Goal: Task Accomplishment & Management: Manage account settings

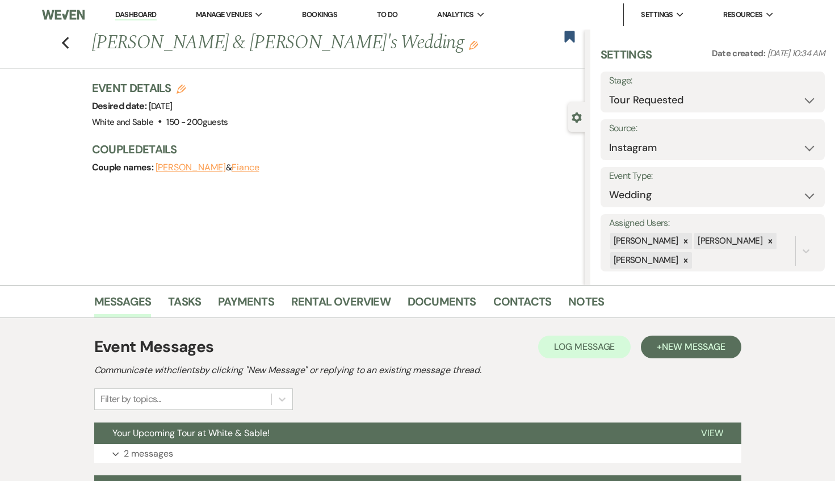
select select "2"
select select "7"
click at [117, 22] on li "Dashboard" at bounding box center [136, 14] width 52 height 23
click at [121, 21] on li "Dashboard" at bounding box center [136, 14] width 52 height 23
click at [131, 14] on link "Dashboard" at bounding box center [135, 15] width 41 height 11
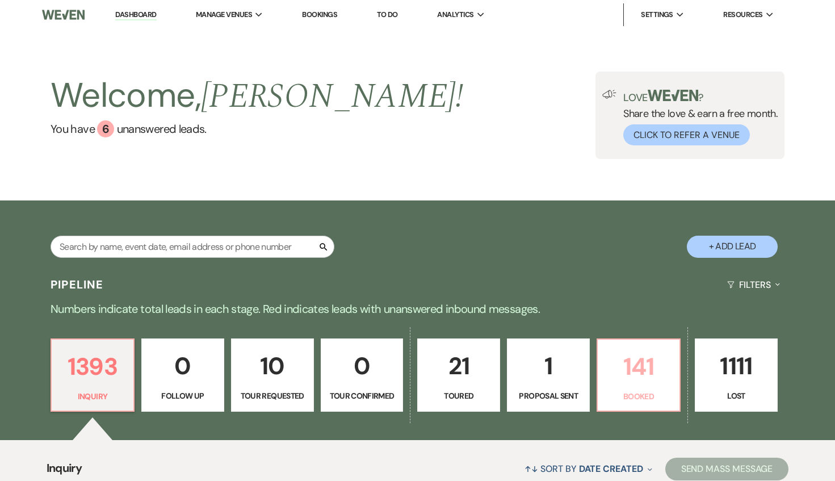
click at [645, 392] on p "Booked" at bounding box center [639, 396] width 68 height 12
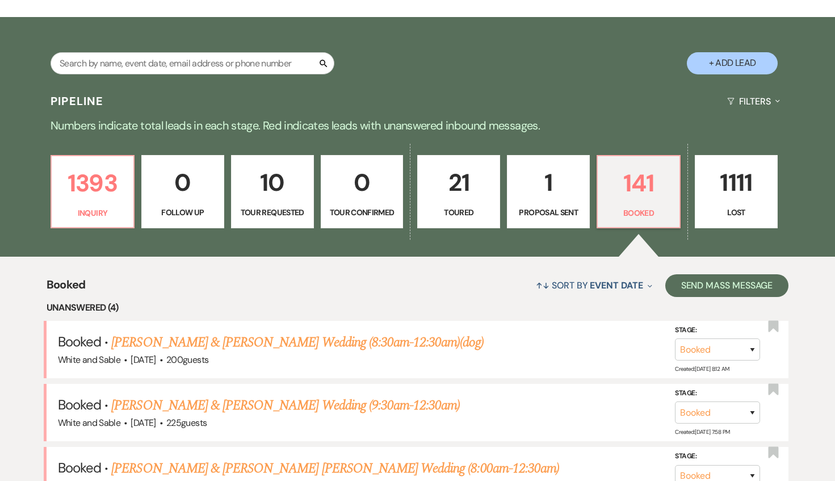
scroll to position [185, 0]
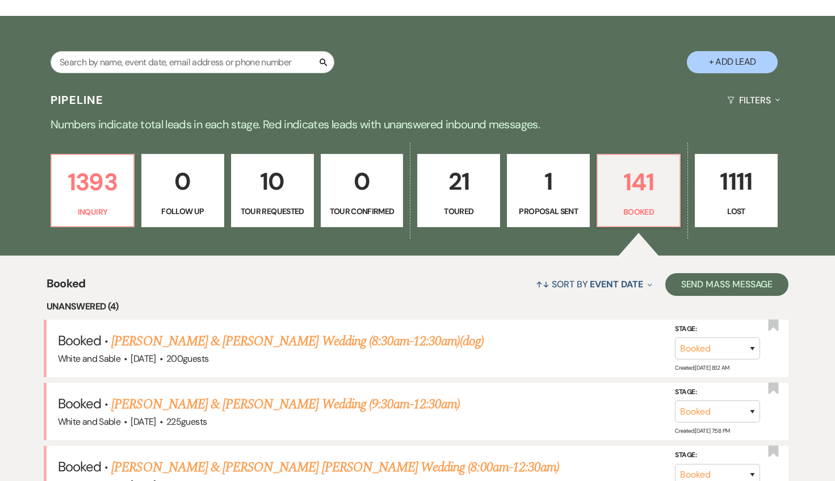
click at [260, 208] on p "Tour Requested" at bounding box center [272, 211] width 68 height 12
select select "2"
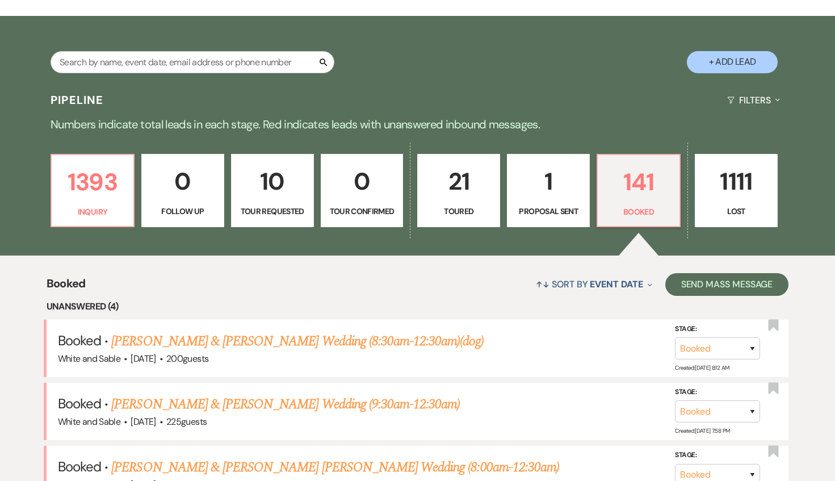
select select "2"
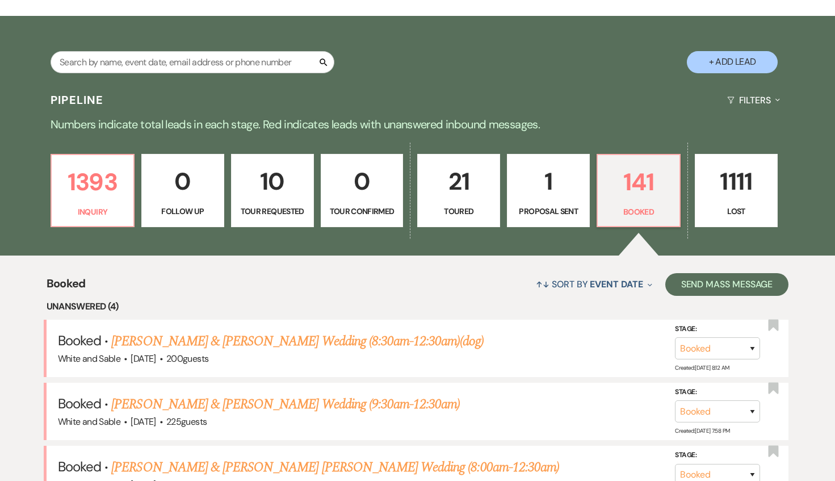
select select "2"
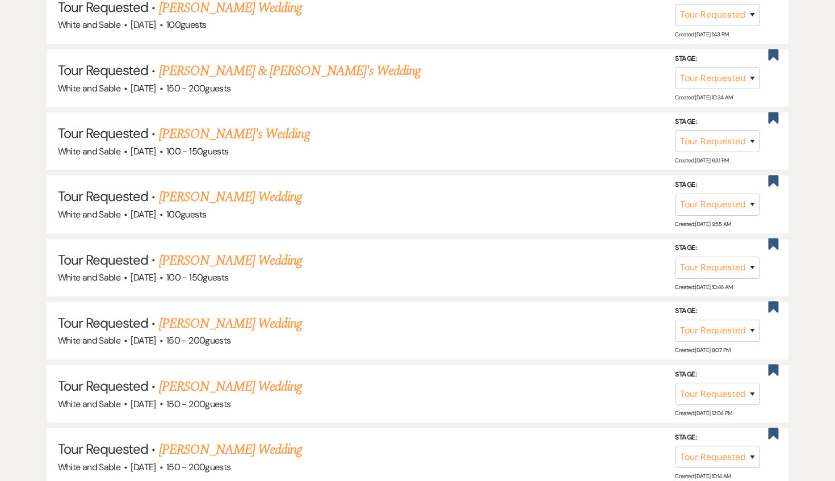
scroll to position [624, 0]
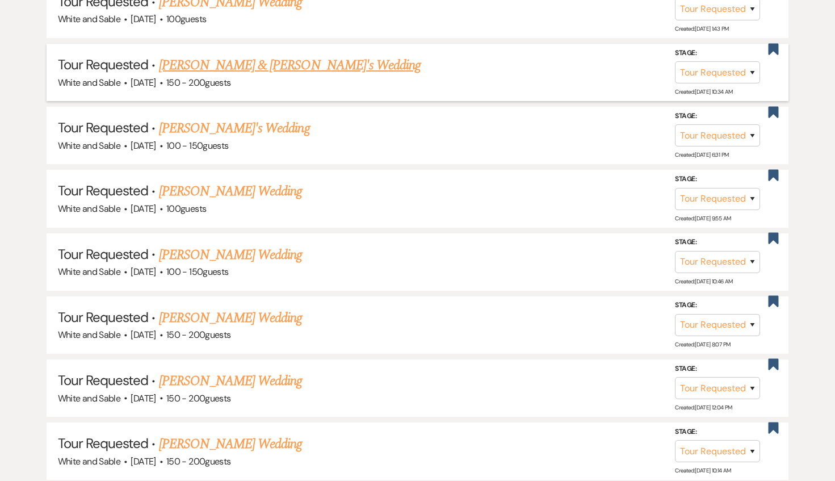
click at [287, 58] on link "[PERSON_NAME] & [PERSON_NAME]'s Wedding" at bounding box center [290, 65] width 262 height 20
select select "2"
select select "7"
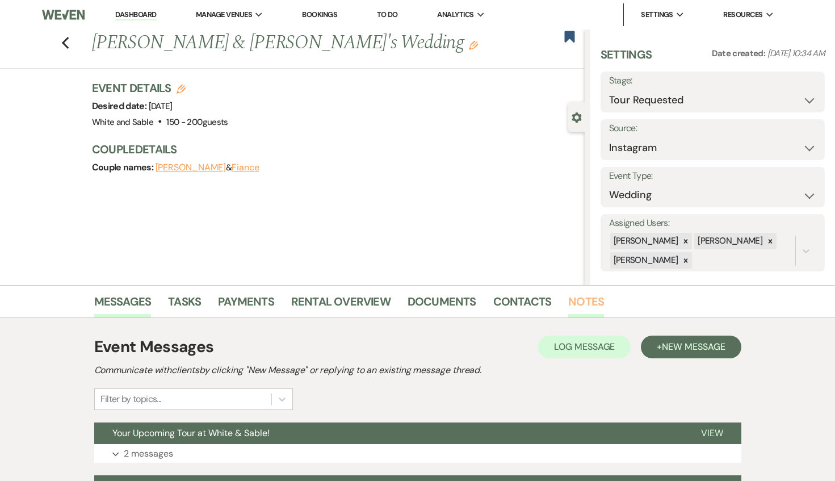
click at [595, 307] on link "Notes" at bounding box center [586, 304] width 36 height 25
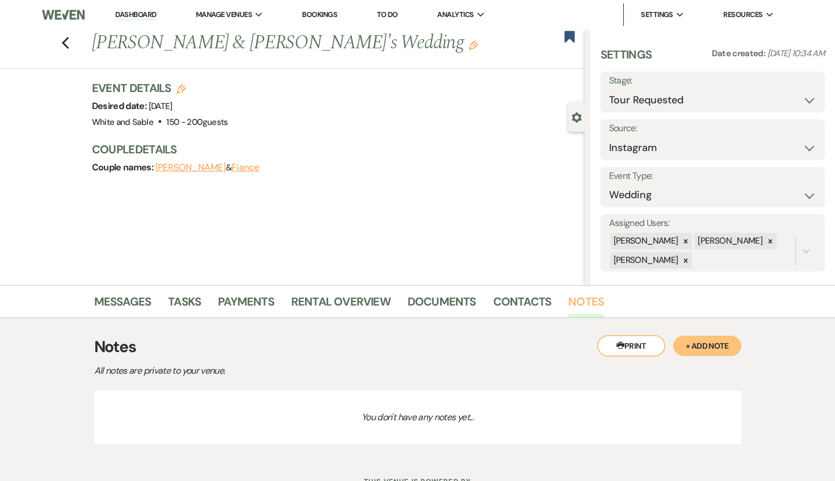
scroll to position [47, 0]
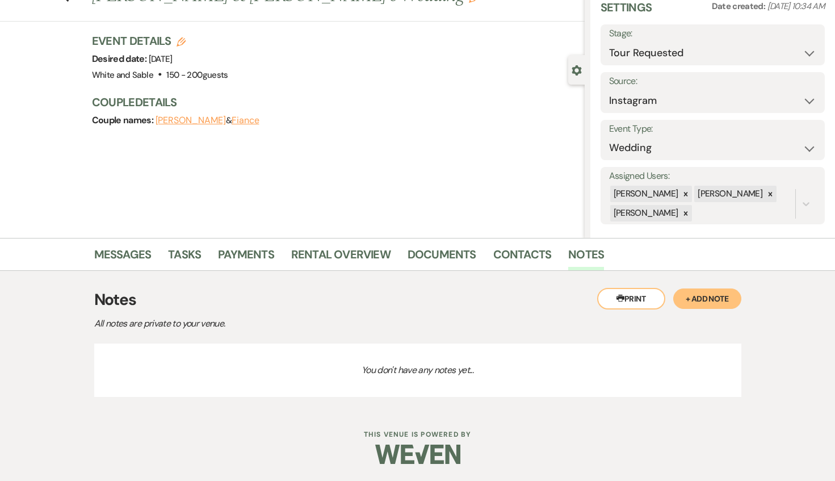
click at [682, 296] on button "+ Add Note" at bounding box center [707, 298] width 68 height 20
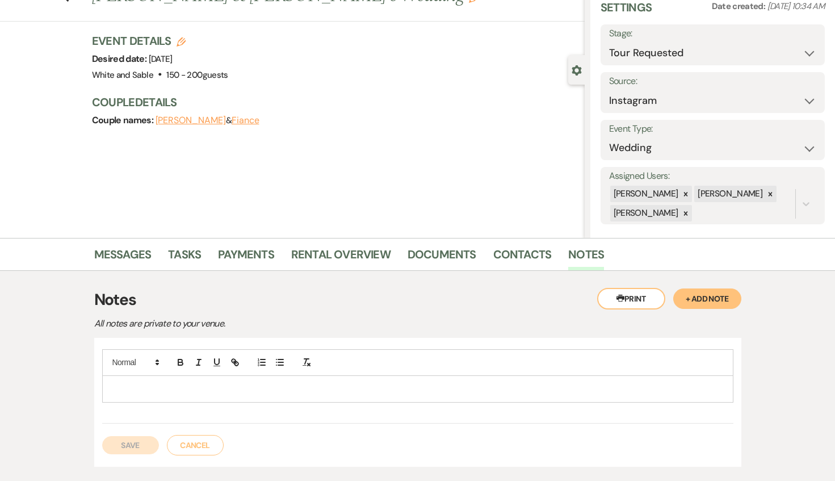
scroll to position [123, 0]
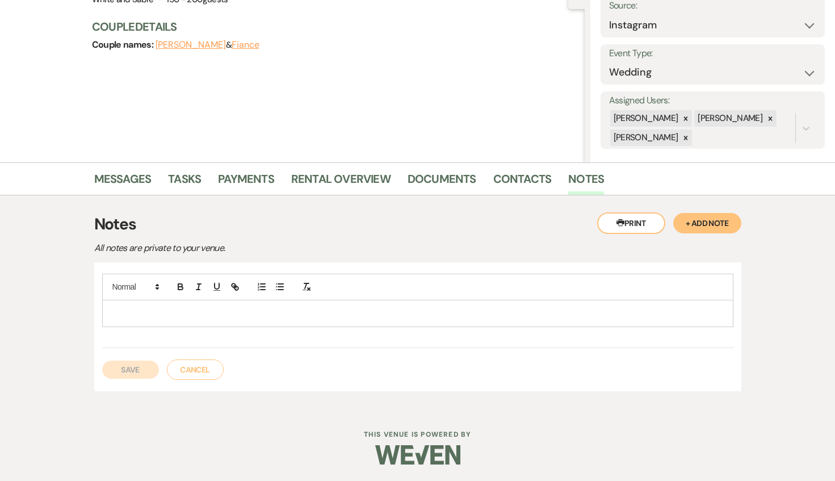
click at [136, 316] on p at bounding box center [417, 313] width 613 height 12
click at [198, 372] on button "Cancel" at bounding box center [195, 369] width 57 height 20
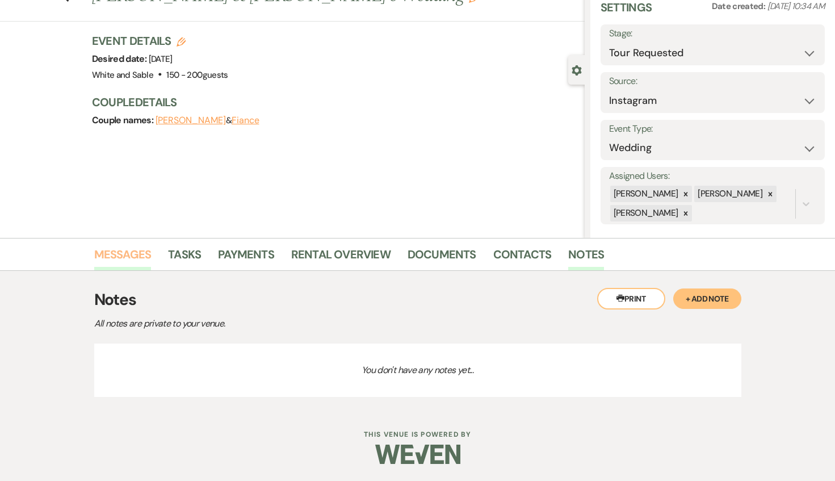
click at [134, 253] on link "Messages" at bounding box center [122, 257] width 57 height 25
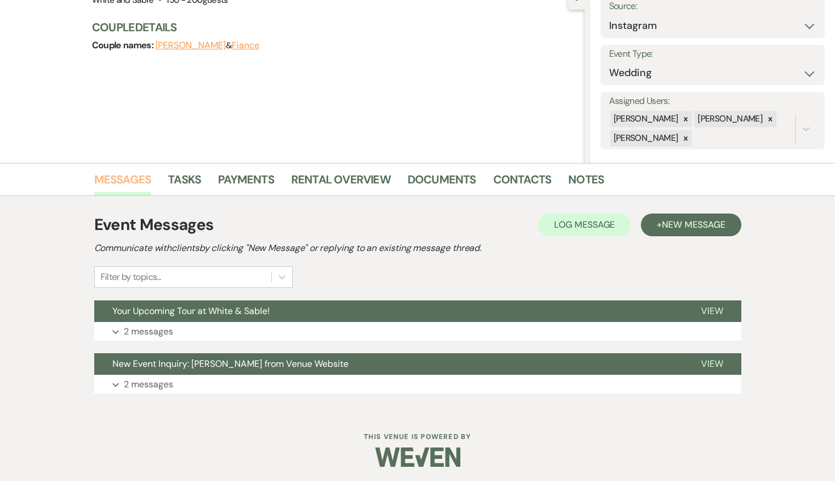
scroll to position [125, 0]
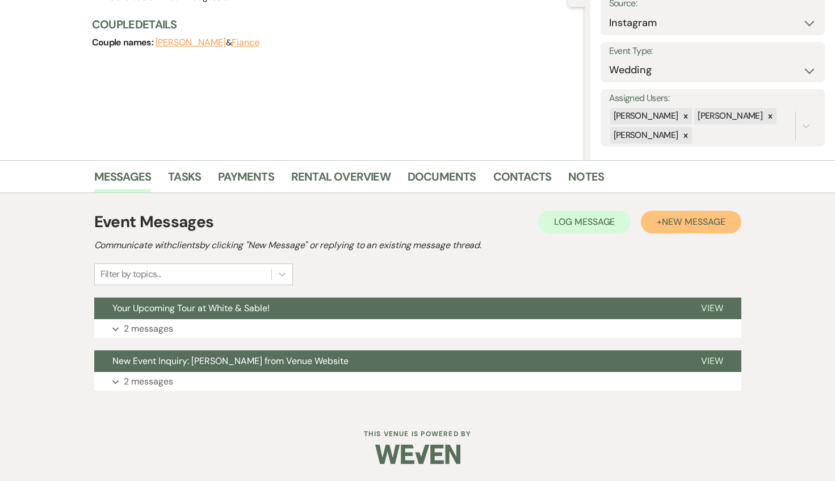
click at [688, 224] on span "New Message" at bounding box center [693, 222] width 63 height 12
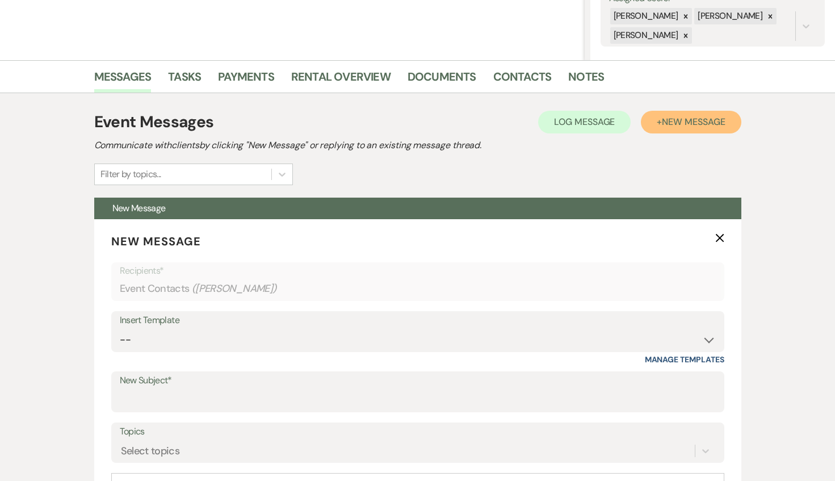
scroll to position [342, 0]
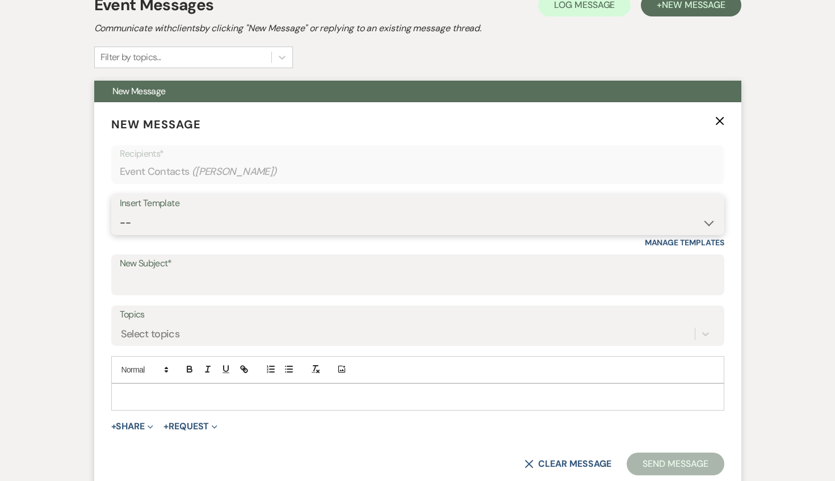
click at [286, 224] on select "-- Inquiry Response (Venue Guide) Schedule - Venue Tour Appt Confirmation Sched…" at bounding box center [418, 223] width 596 height 22
select select "3329"
click at [120, 212] on select "-- Inquiry Response (Venue Guide) Schedule - Venue Tour Appt Confirmation Sched…" at bounding box center [418, 223] width 596 height 22
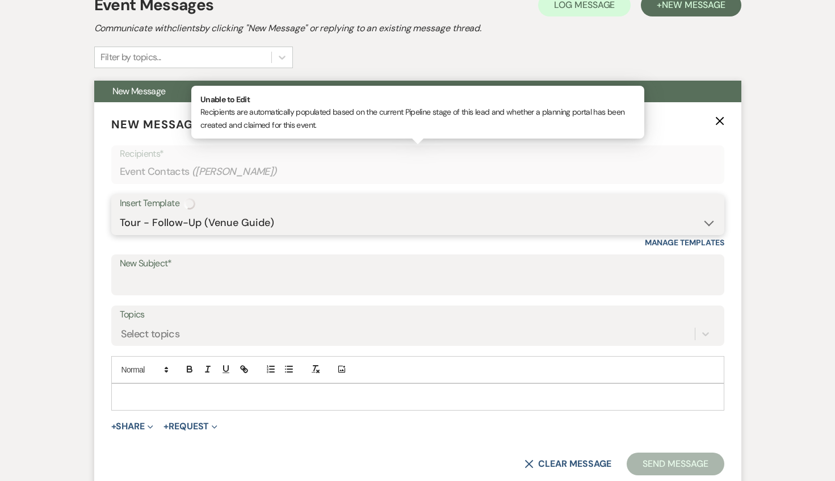
type input "White & Sable - Great meeting you!"
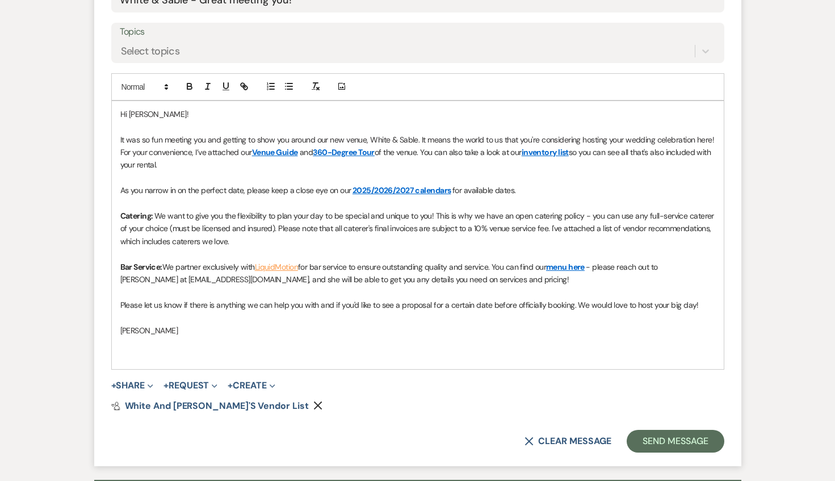
scroll to position [645, 0]
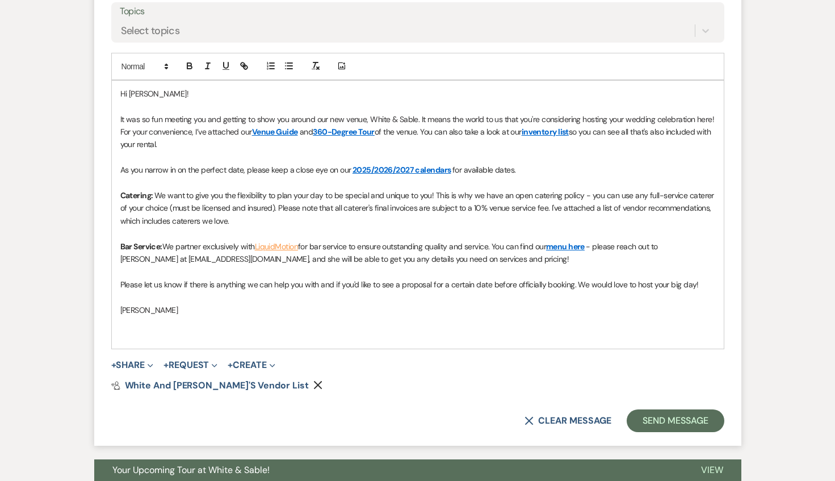
click at [121, 115] on span "It was so fun meeting you and getting to show you around our new venue, White &…" at bounding box center [418, 125] width 596 height 23
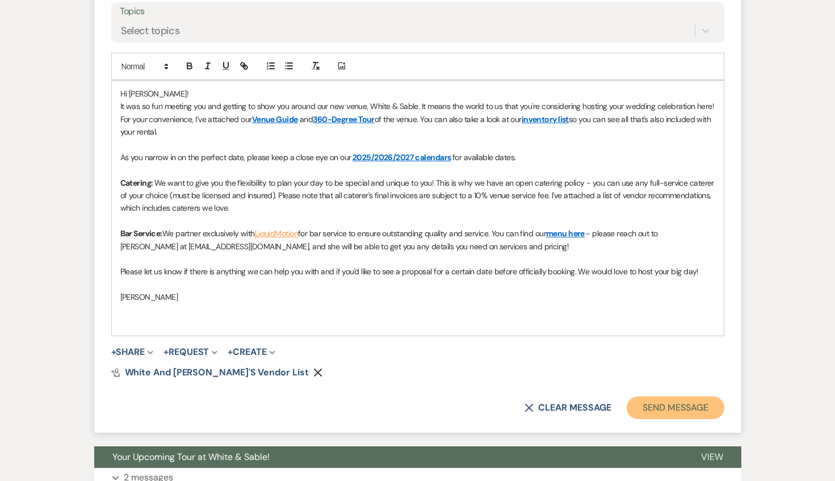
click at [663, 405] on button "Send Message" at bounding box center [675, 407] width 97 height 23
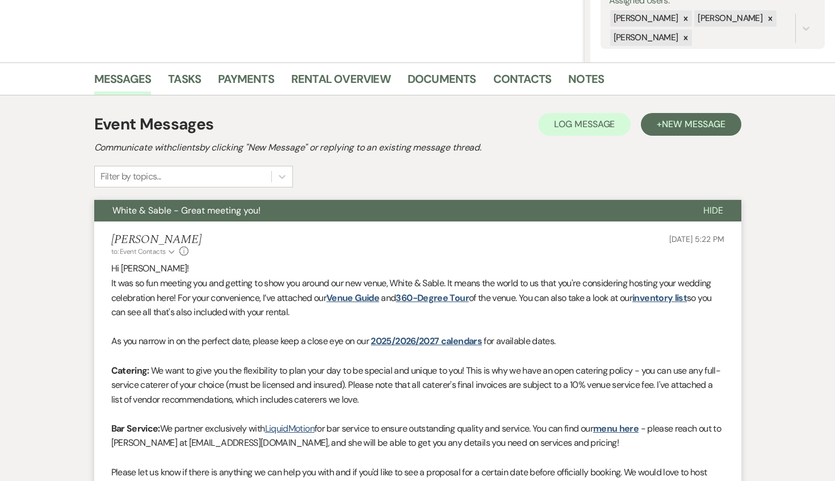
scroll to position [0, 0]
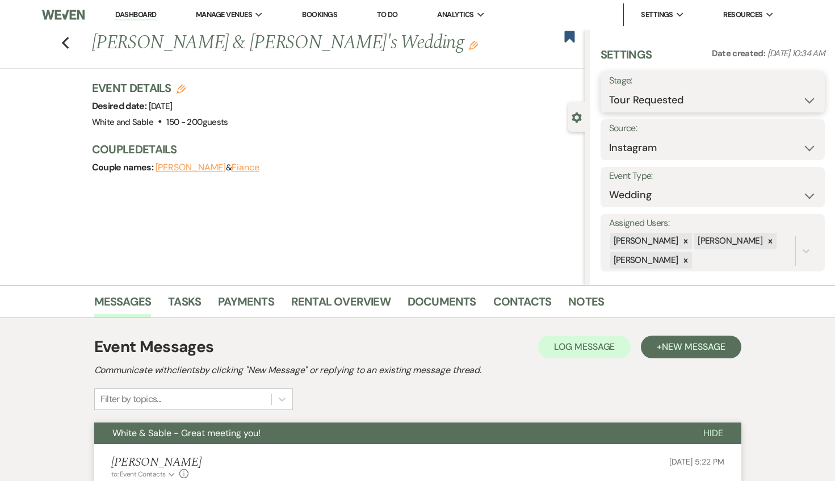
click at [626, 102] on select "Inquiry Follow Up Tour Requested Tour Confirmed Toured Proposal Sent Booked Lost" at bounding box center [712, 100] width 207 height 22
select select "5"
click at [609, 89] on select "Inquiry Follow Up Tour Requested Tour Confirmed Toured Proposal Sent Booked Lost" at bounding box center [712, 100] width 207 height 22
click at [802, 98] on button "Save" at bounding box center [802, 92] width 46 height 23
click at [66, 49] on icon "Previous" at bounding box center [65, 43] width 9 height 14
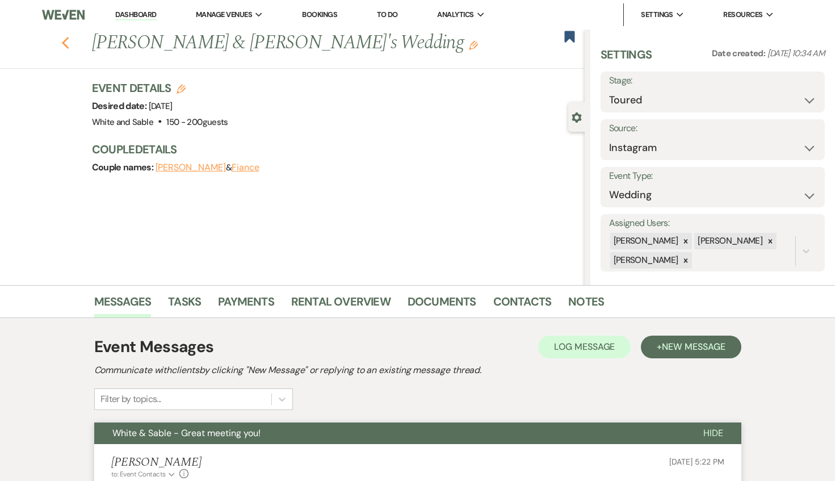
scroll to position [624, 0]
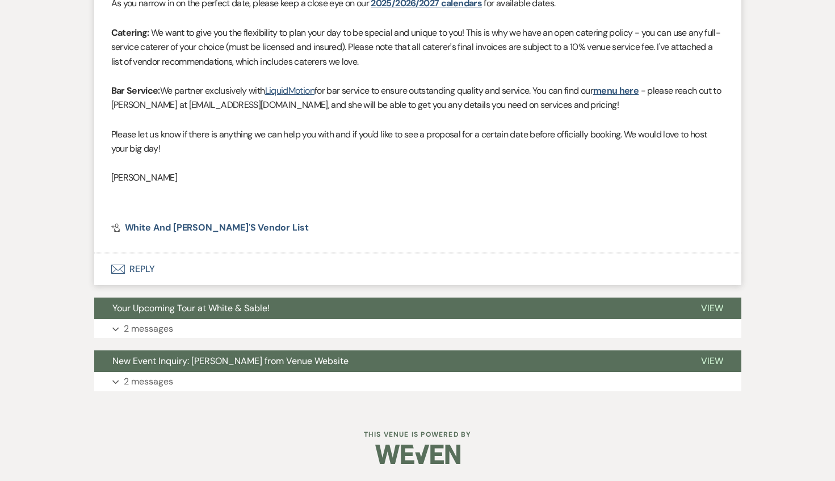
select select "2"
select select "5"
select select "2"
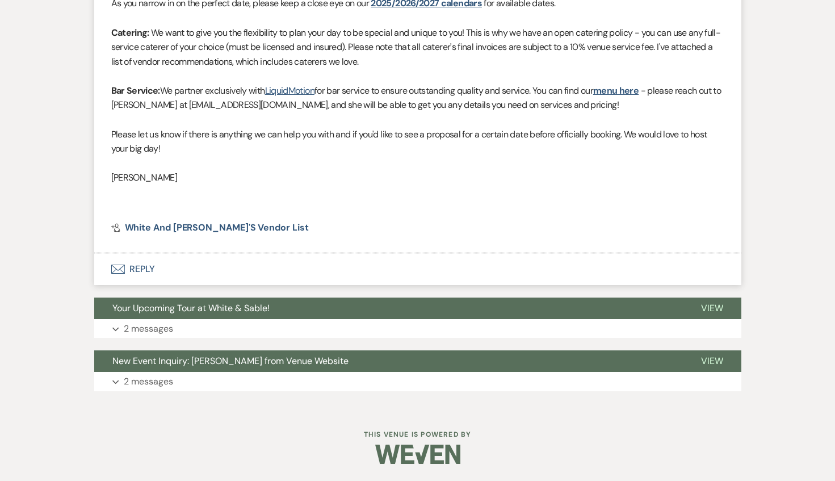
select select "2"
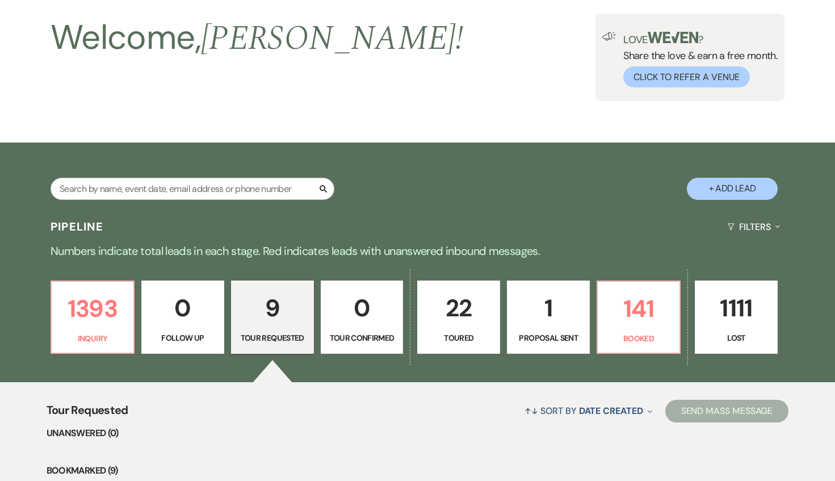
scroll to position [0, 0]
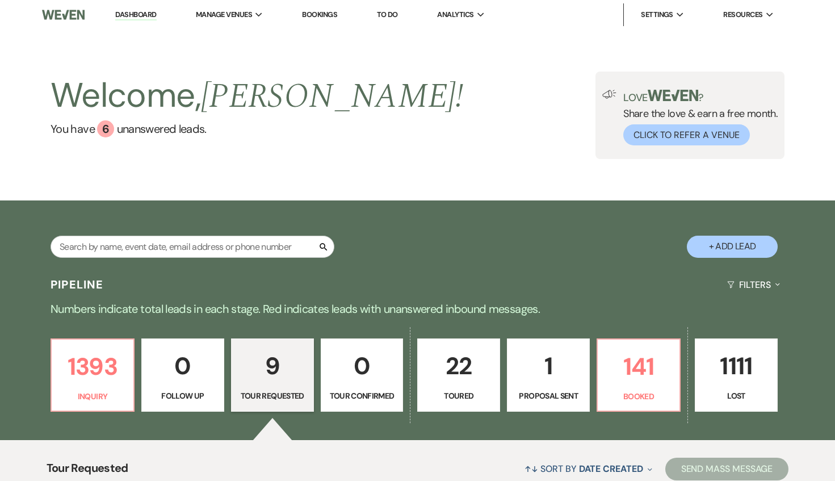
click at [140, 16] on link "Dashboard" at bounding box center [135, 15] width 41 height 11
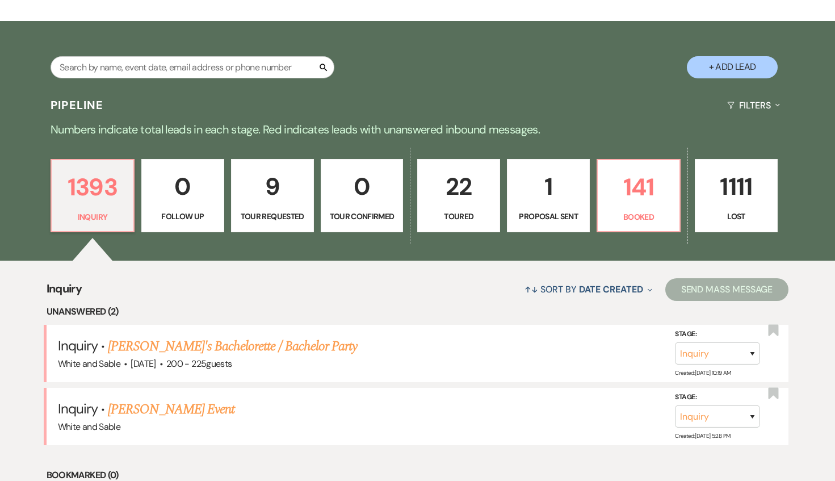
scroll to position [181, 0]
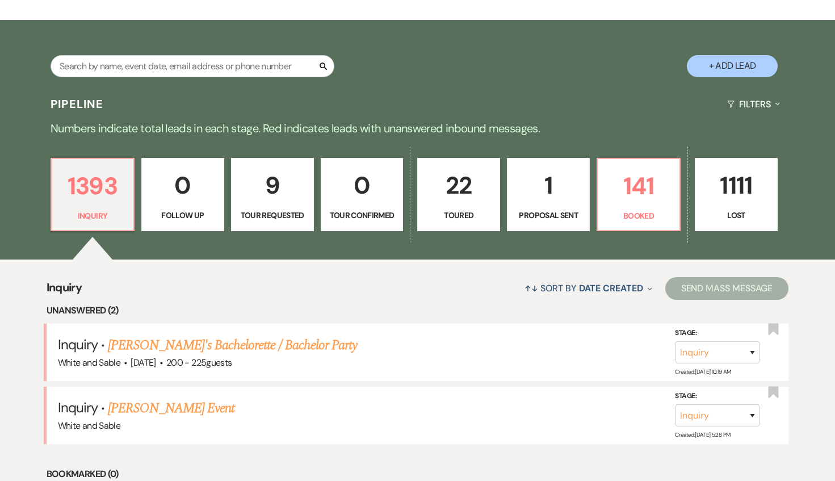
click at [282, 175] on p "9" at bounding box center [272, 185] width 68 height 38
select select "2"
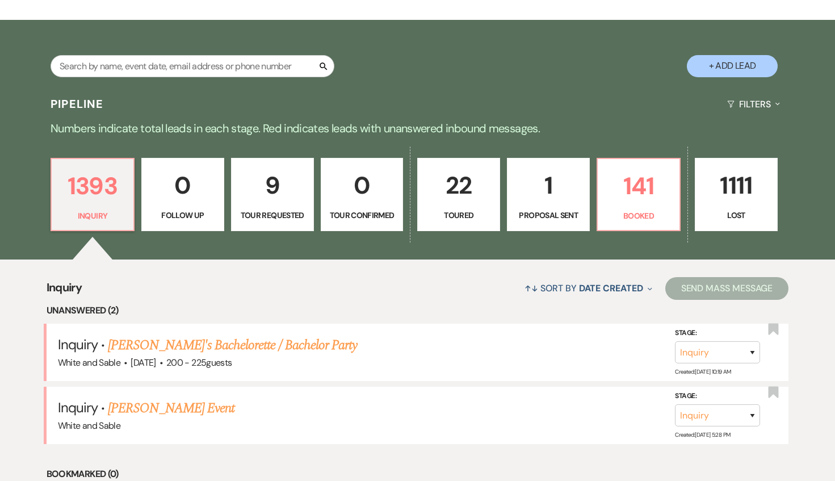
select select "2"
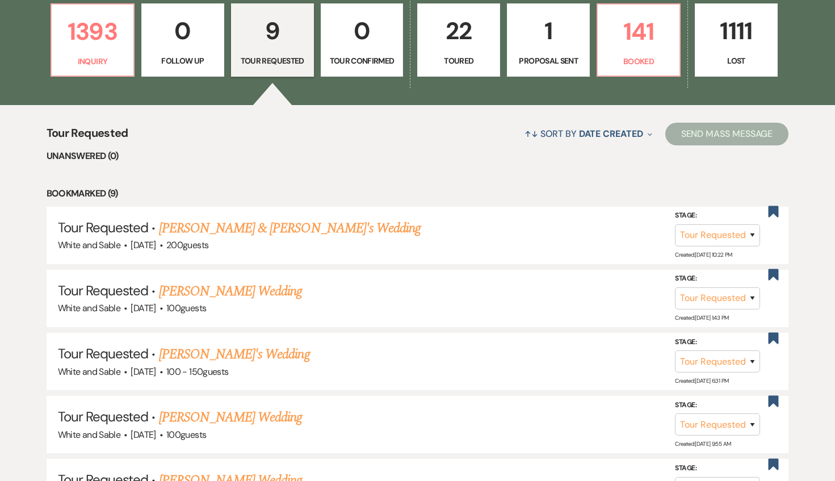
scroll to position [421, 0]
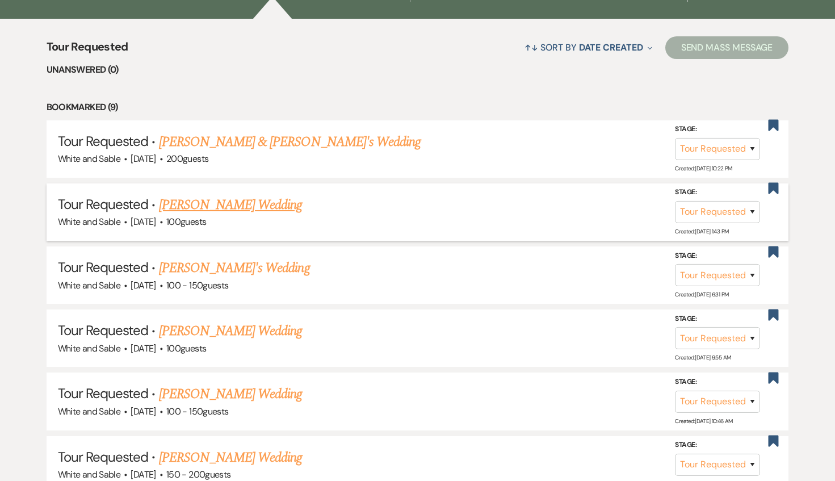
click at [264, 195] on link "[PERSON_NAME] Wedding" at bounding box center [231, 205] width 144 height 20
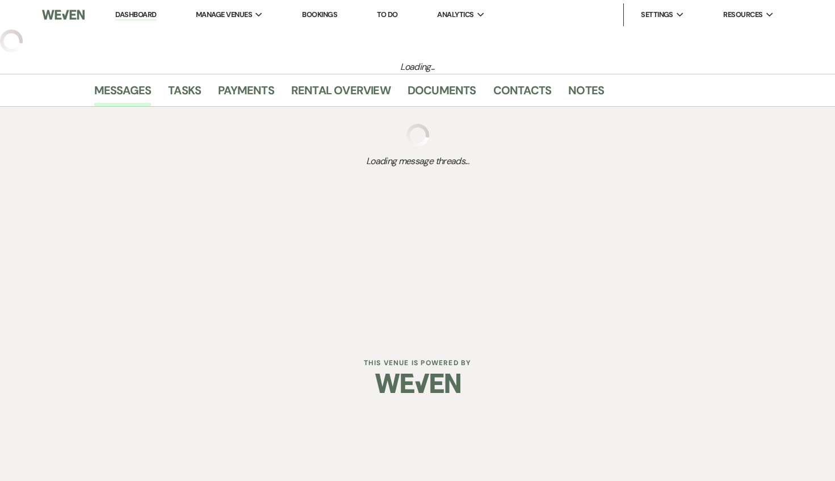
select select "2"
select select "5"
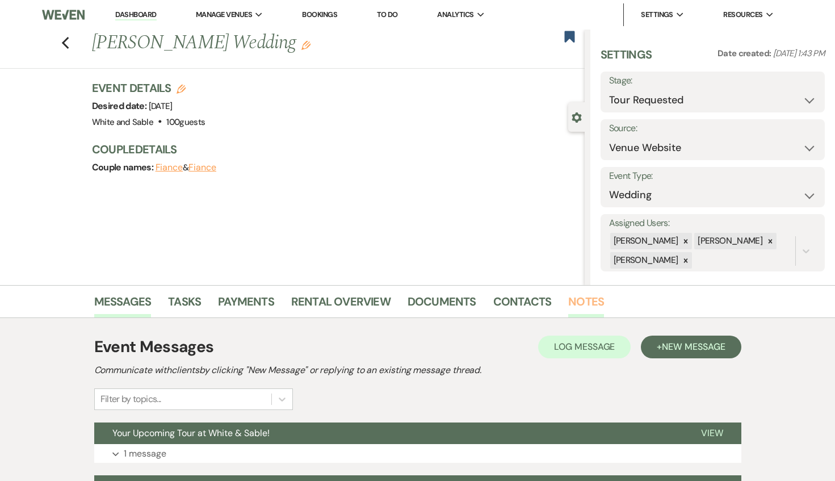
click at [589, 295] on link "Notes" at bounding box center [586, 304] width 36 height 25
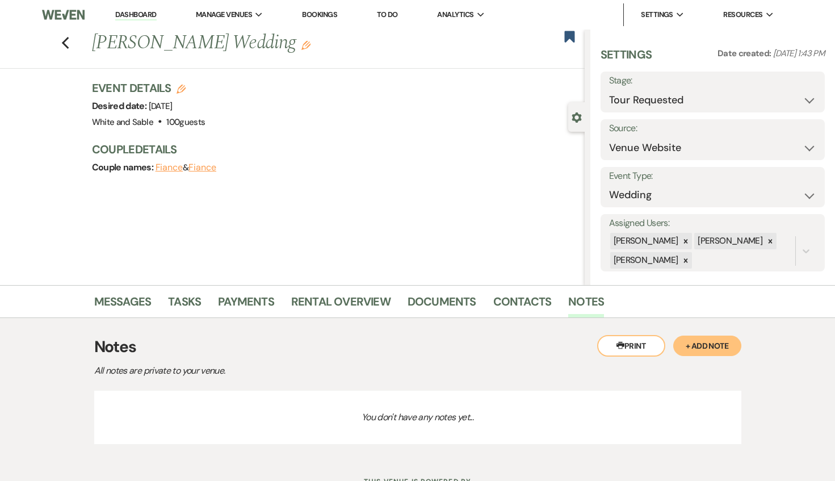
click at [694, 353] on button "+ Add Note" at bounding box center [707, 346] width 68 height 20
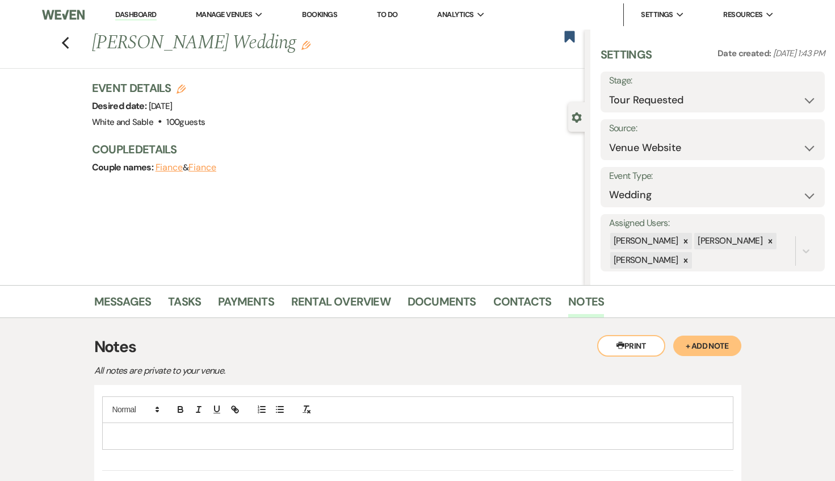
click at [615, 434] on p at bounding box center [417, 436] width 613 height 12
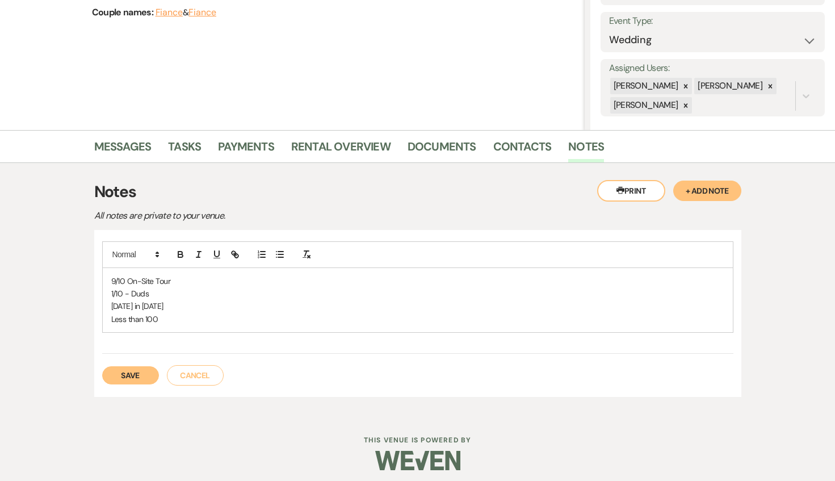
scroll to position [161, 0]
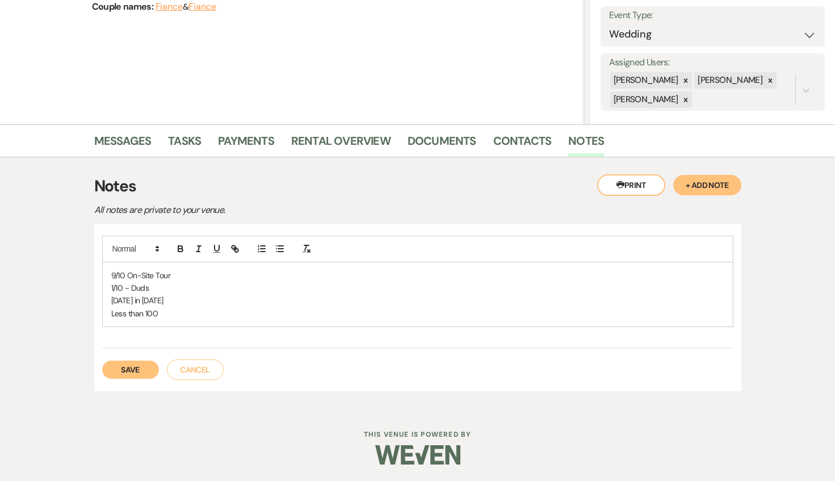
click at [148, 370] on button "Save" at bounding box center [130, 369] width 57 height 18
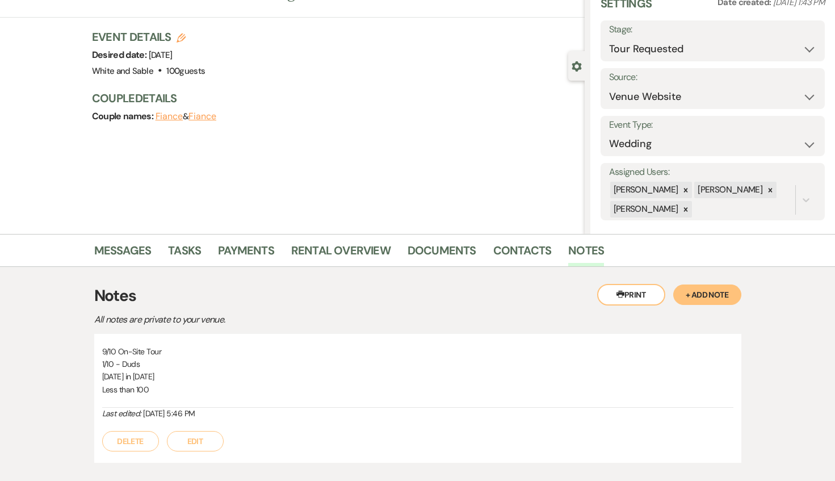
scroll to position [36, 0]
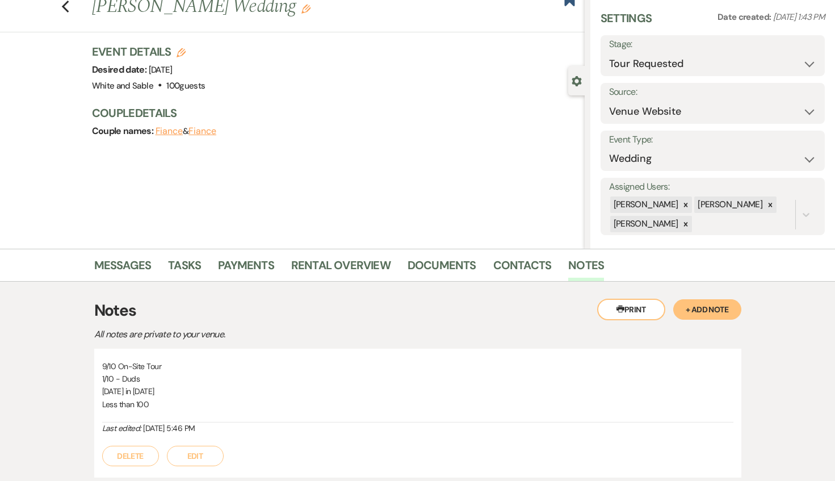
click at [127, 288] on div "Printer Print + Add Note Notes All notes are private to your venue. 9/10 On-Sit…" at bounding box center [417, 388] width 647 height 213
click at [124, 262] on link "Messages" at bounding box center [122, 268] width 57 height 25
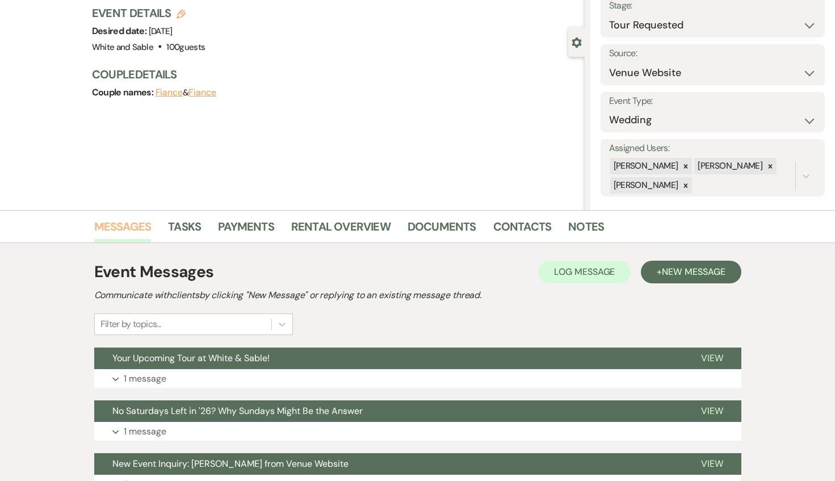
scroll to position [83, 0]
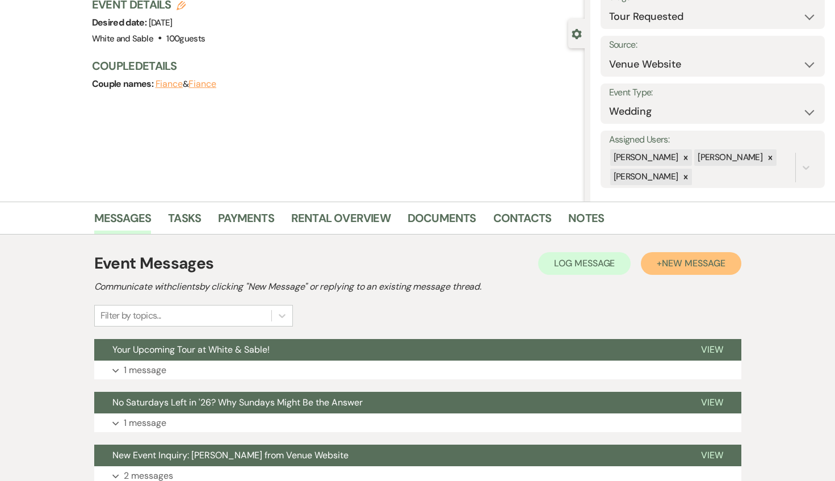
click at [669, 270] on button "+ New Message" at bounding box center [691, 263] width 100 height 23
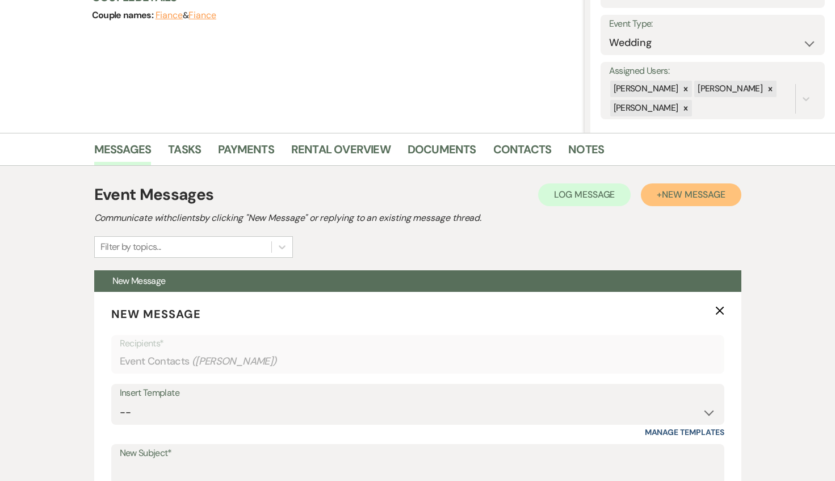
scroll to position [221, 0]
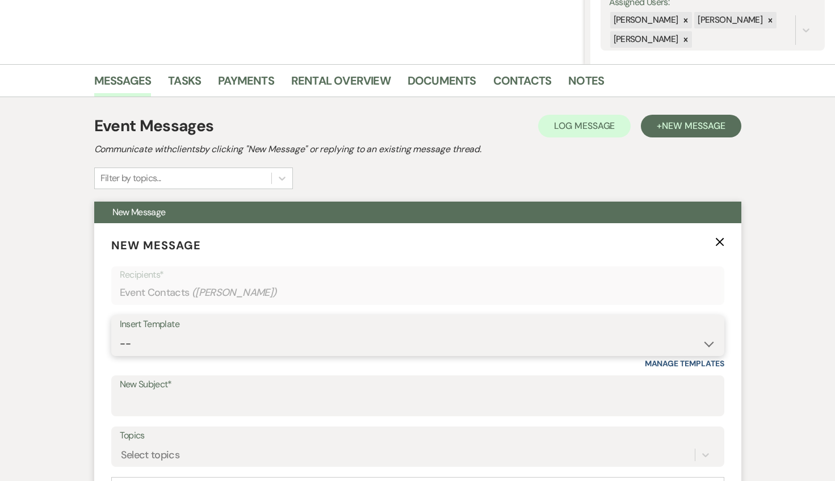
click at [255, 351] on select "-- Inquiry Response (Venue Guide) Schedule - Venue Tour Appt Confirmation Sched…" at bounding box center [418, 344] width 596 height 22
select select "3329"
click at [120, 333] on select "-- Inquiry Response (Venue Guide) Schedule - Venue Tour Appt Confirmation Sched…" at bounding box center [418, 344] width 596 height 22
type input "White & Sable - Great meeting you!"
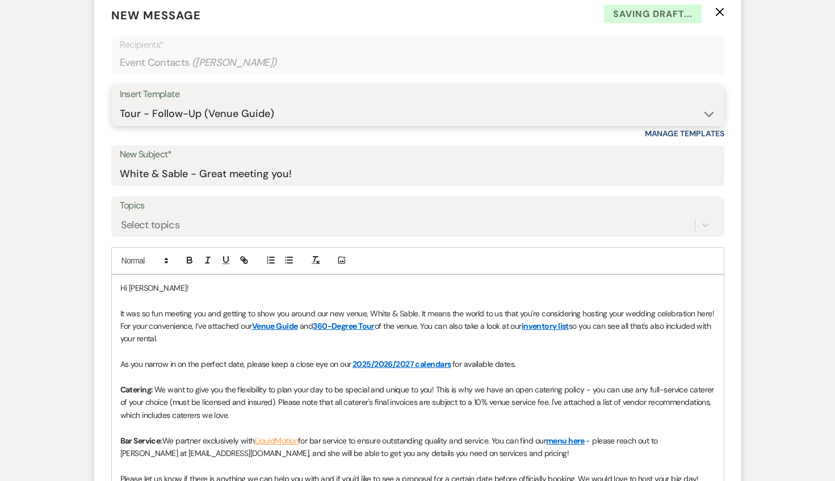
scroll to position [472, 0]
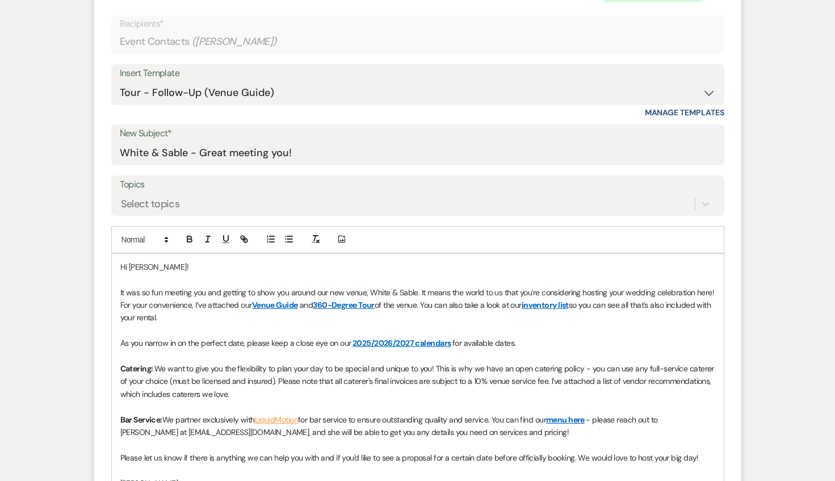
click at [120, 288] on span "It was so fun meeting you and getting to show you around our new venue, White &…" at bounding box center [418, 298] width 596 height 23
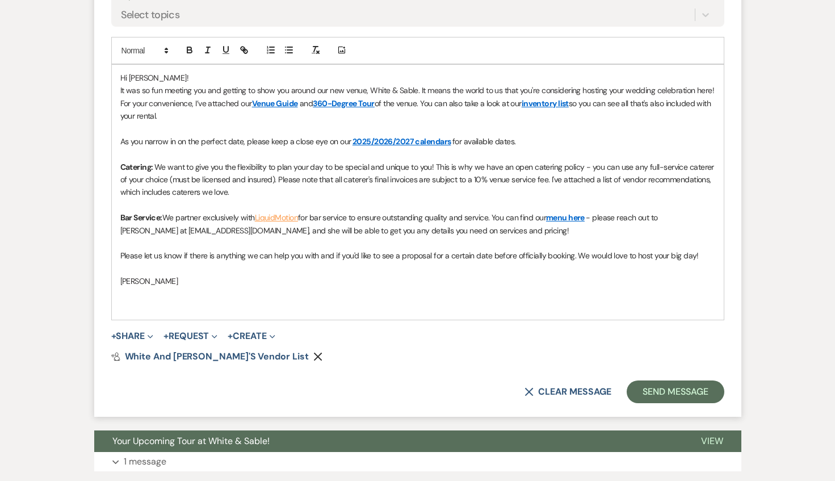
scroll to position [672, 0]
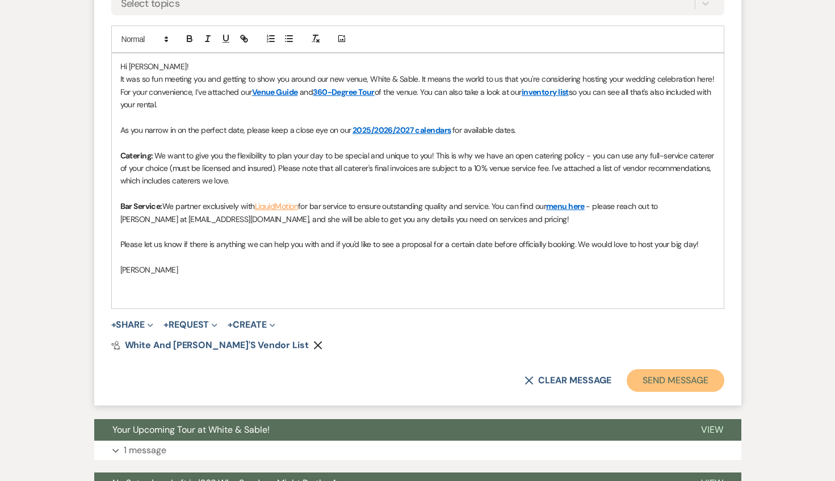
click at [666, 373] on button "Send Message" at bounding box center [675, 380] width 97 height 23
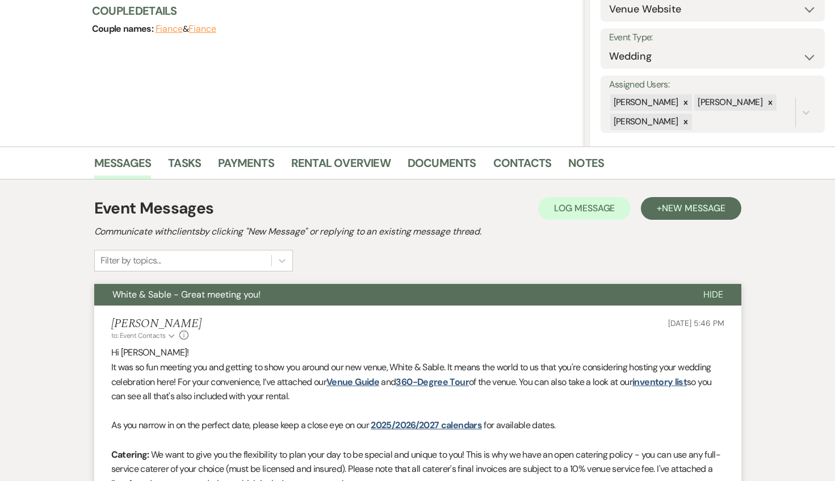
scroll to position [0, 0]
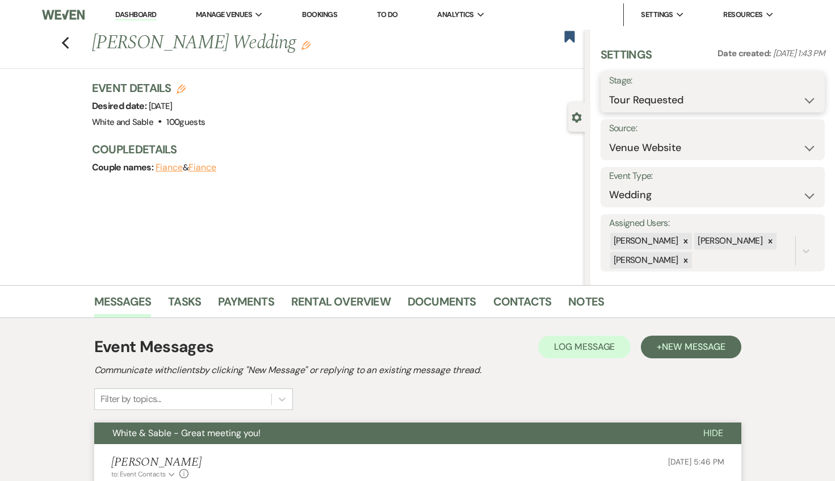
click at [626, 102] on select "Inquiry Follow Up Tour Requested Tour Confirmed Toured Proposal Sent Booked Lost" at bounding box center [712, 100] width 207 height 22
select select "5"
click at [609, 89] on select "Inquiry Follow Up Tour Requested Tour Confirmed Toured Proposal Sent Booked Lost" at bounding box center [712, 100] width 207 height 22
click at [820, 85] on button "Save" at bounding box center [802, 92] width 46 height 23
click at [60, 39] on div "Previous [PERSON_NAME] Wedding Edit Bookmark" at bounding box center [289, 49] width 590 height 39
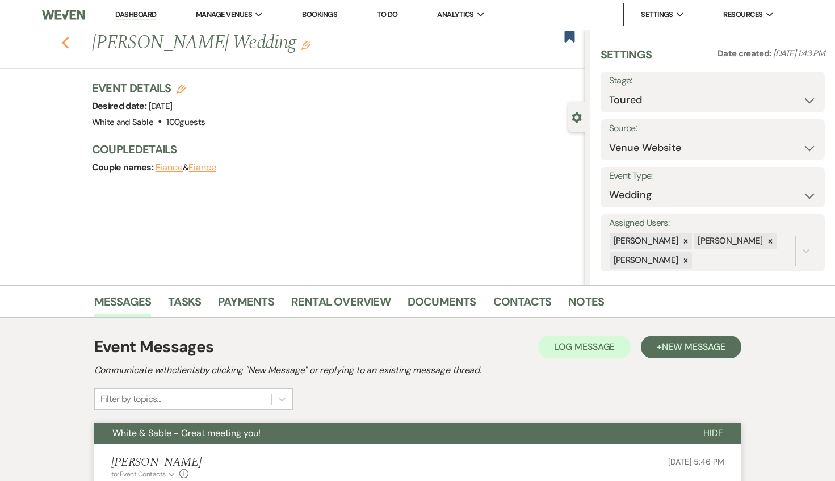
click at [64, 43] on icon "Previous" at bounding box center [65, 43] width 9 height 14
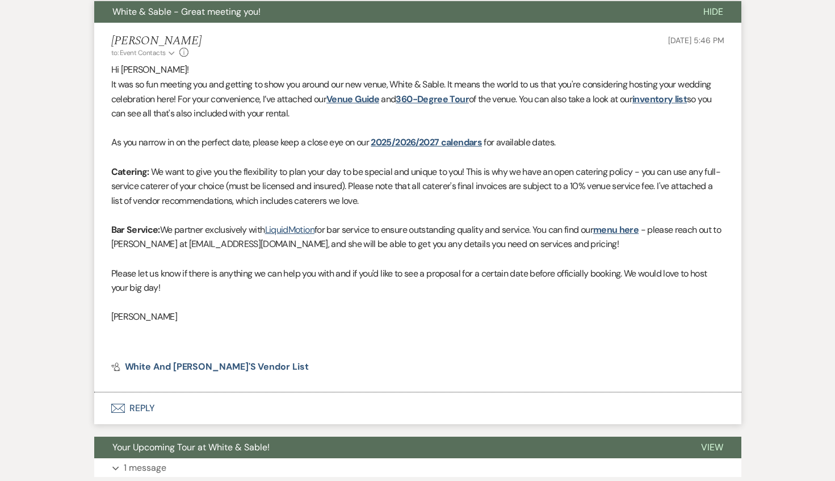
select select "2"
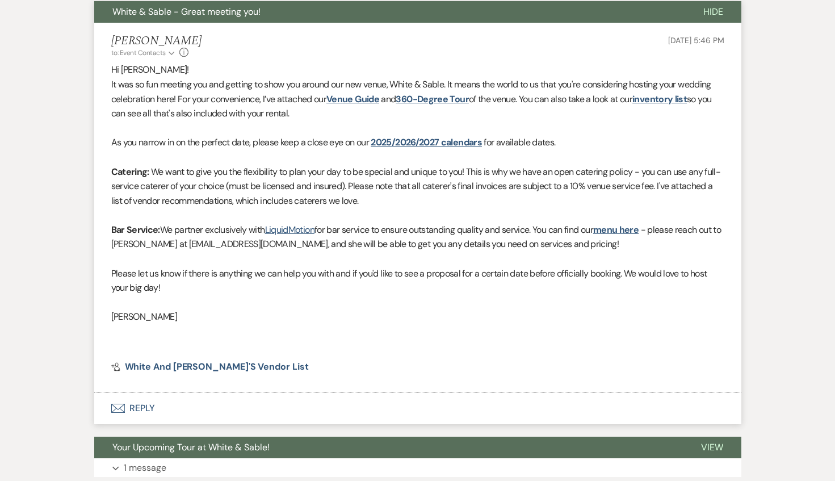
select select "2"
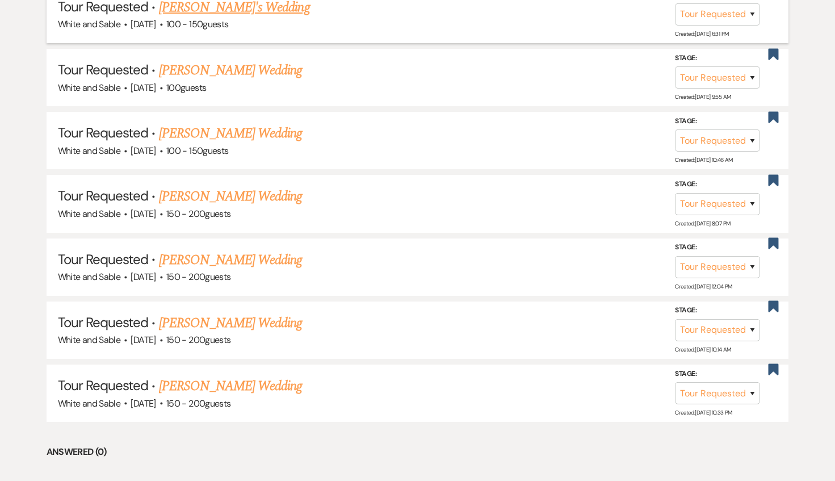
scroll to position [620, 0]
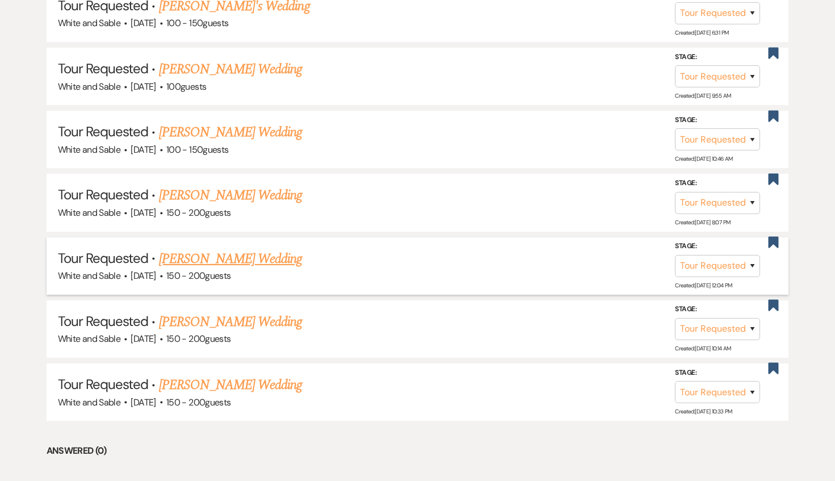
click at [253, 257] on link "[PERSON_NAME] Wedding" at bounding box center [231, 259] width 144 height 20
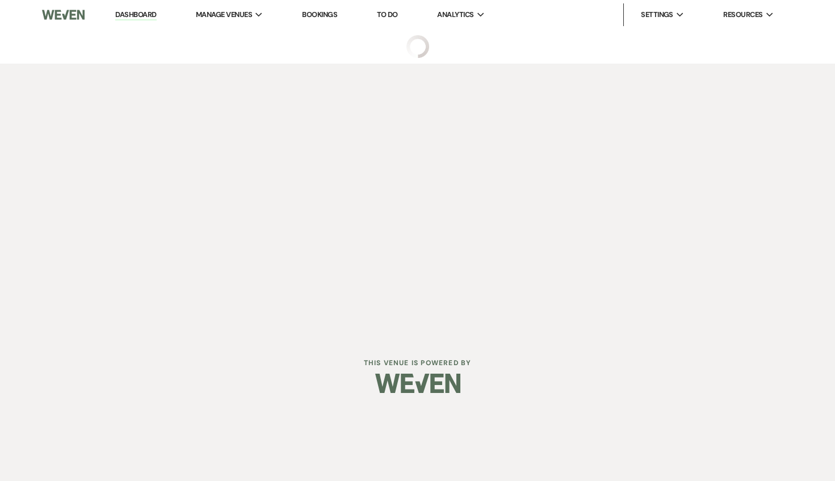
select select "2"
select select "5"
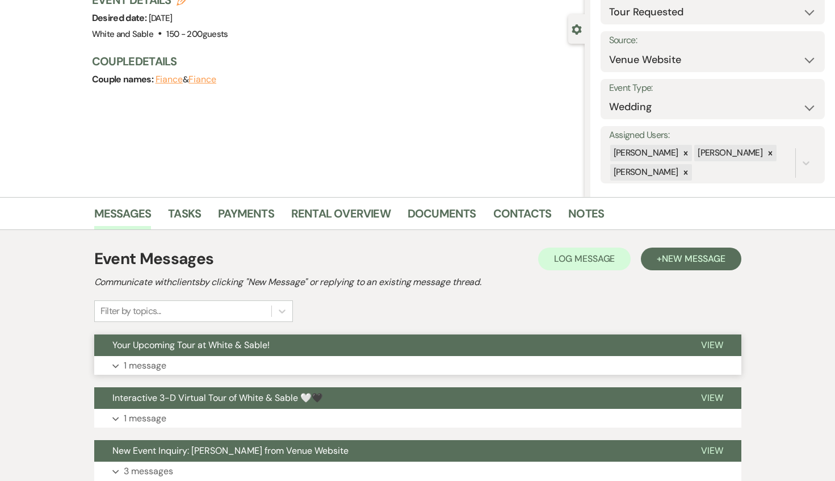
click at [324, 347] on button "Your Upcoming Tour at White & Sable!" at bounding box center [388, 345] width 589 height 22
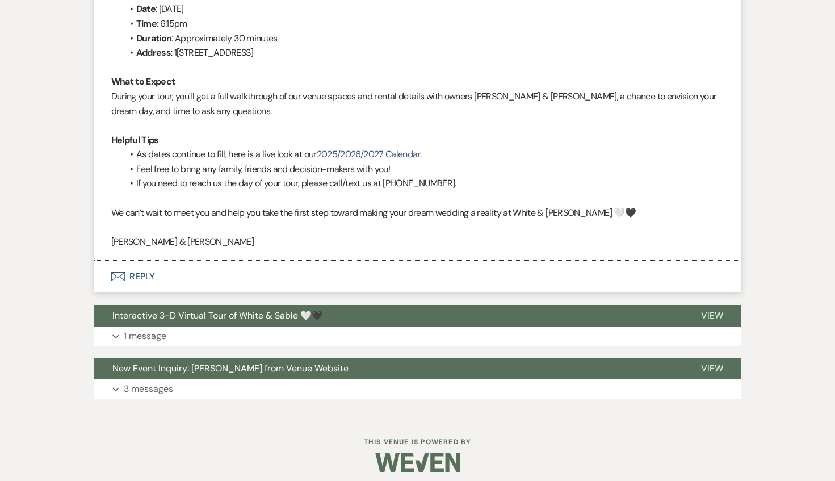
scroll to position [548, 0]
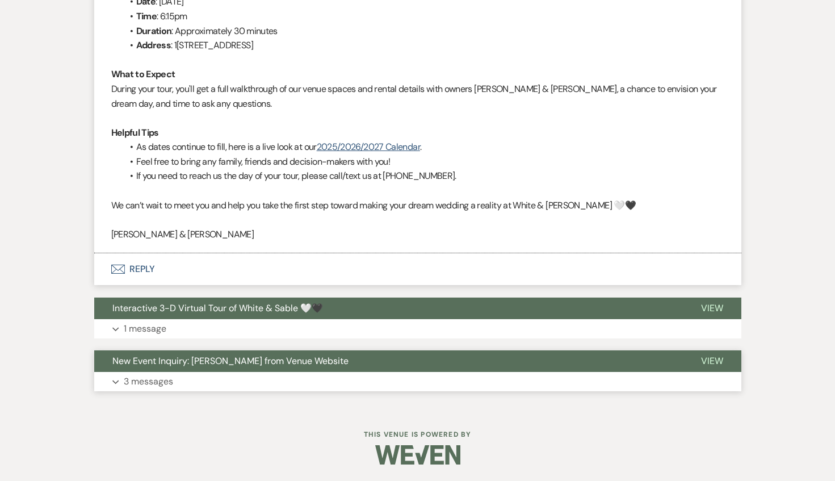
click at [305, 370] on button "New Event Inquiry: [PERSON_NAME] from Venue Website" at bounding box center [388, 361] width 589 height 22
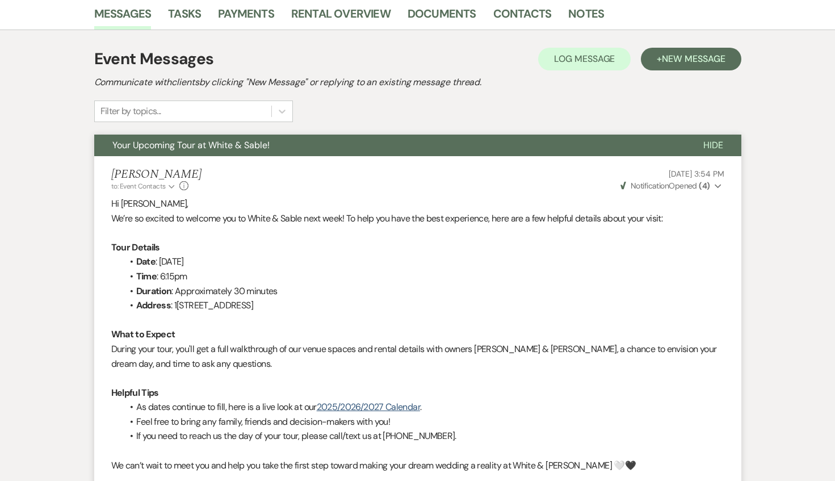
scroll to position [0, 0]
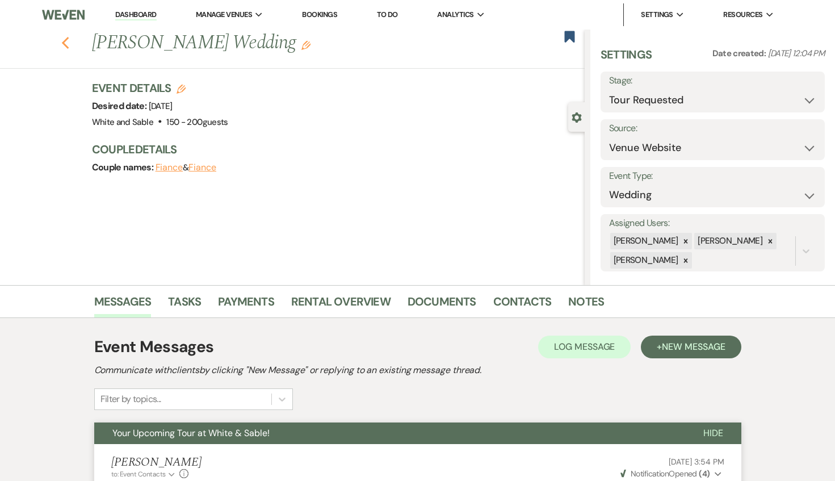
click at [66, 44] on icon "Previous" at bounding box center [65, 43] width 9 height 14
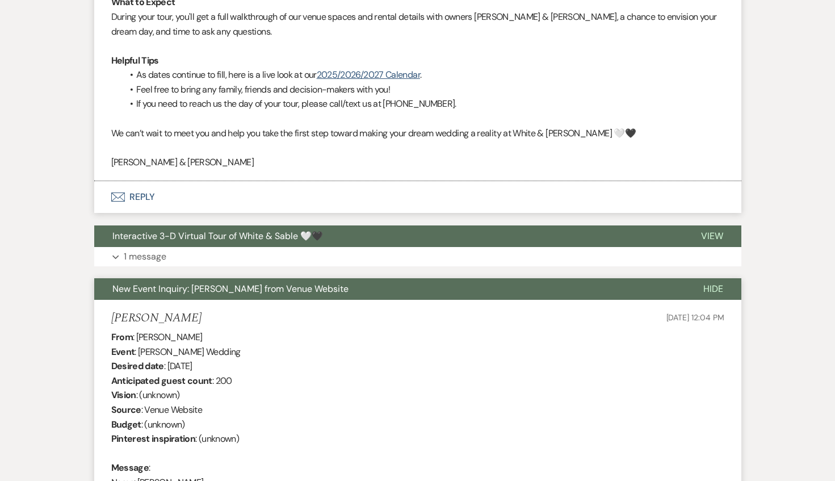
select select "2"
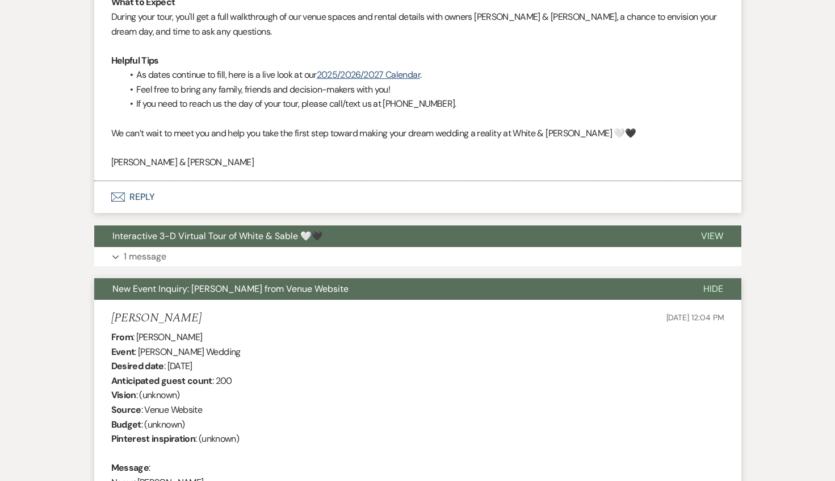
select select "2"
